Goal: Contribute content: Contribute content

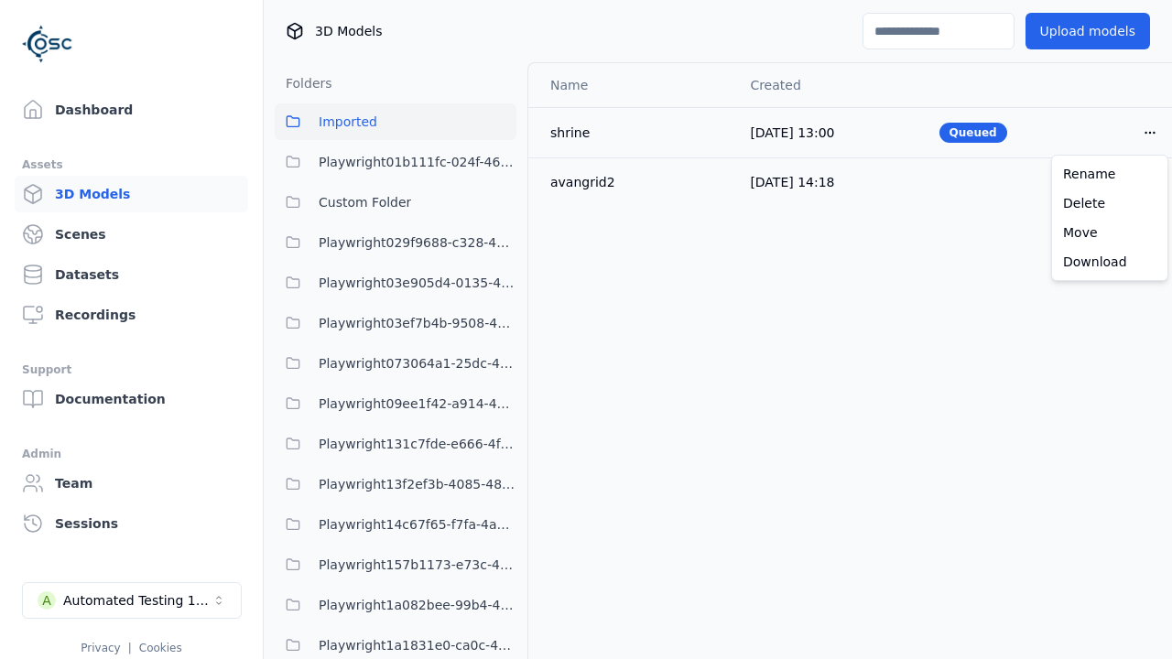
click at [1109, 203] on div "Delete" at bounding box center [1109, 203] width 108 height 29
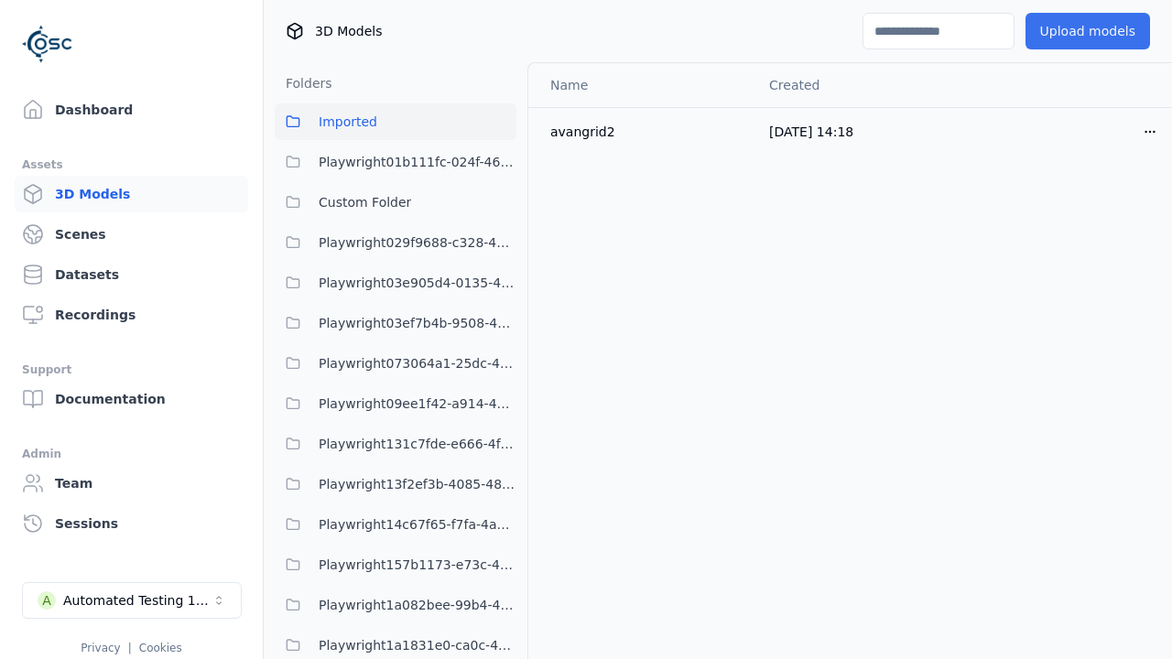
click at [1093, 31] on button "Upload models" at bounding box center [1087, 31] width 124 height 37
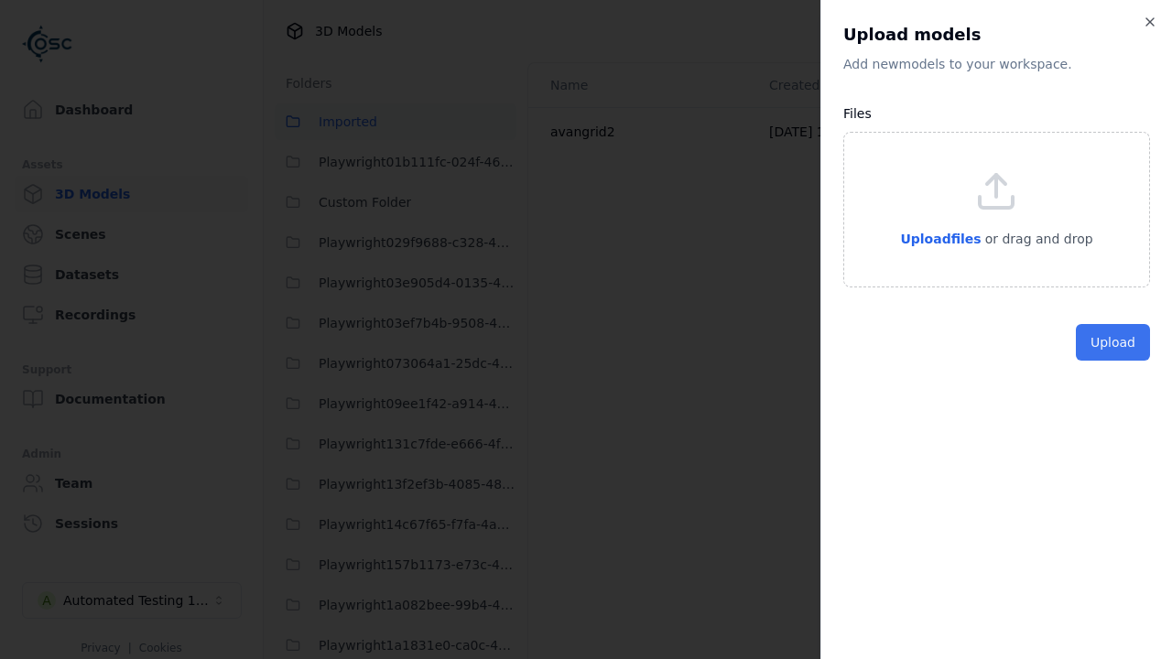
click at [1115, 361] on button "Upload" at bounding box center [1112, 342] width 74 height 37
